Goal: Information Seeking & Learning: Understand process/instructions

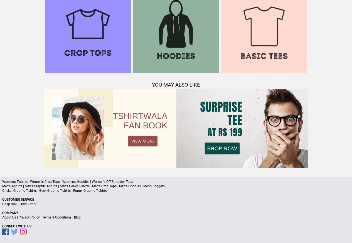
scroll to position [537, 0]
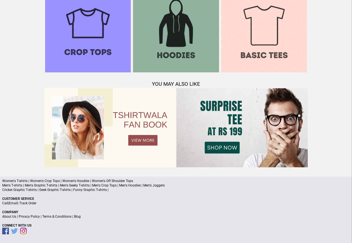
click at [58, 216] on link "Terms & Conditions" at bounding box center [56, 217] width 29 height 4
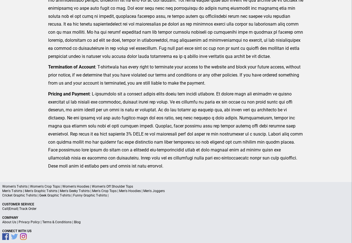
scroll to position [137, 0]
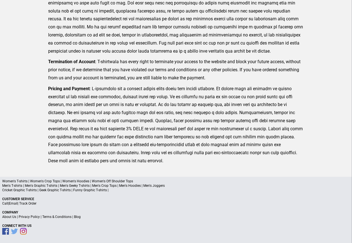
click at [32, 217] on link "Privacy Policy" at bounding box center [29, 217] width 21 height 4
